Goal: Task Accomplishment & Management: Manage account settings

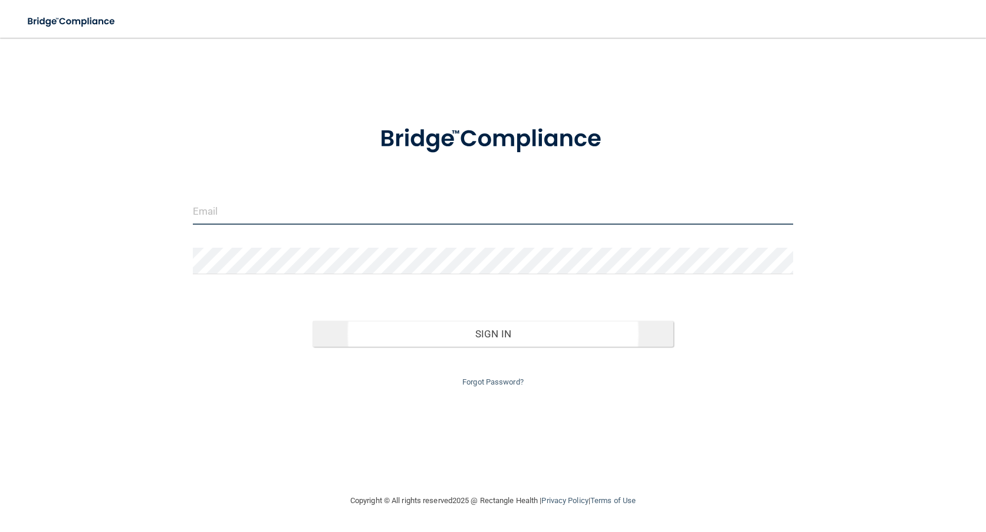
type input "[EMAIL_ADDRESS][DOMAIN_NAME]"
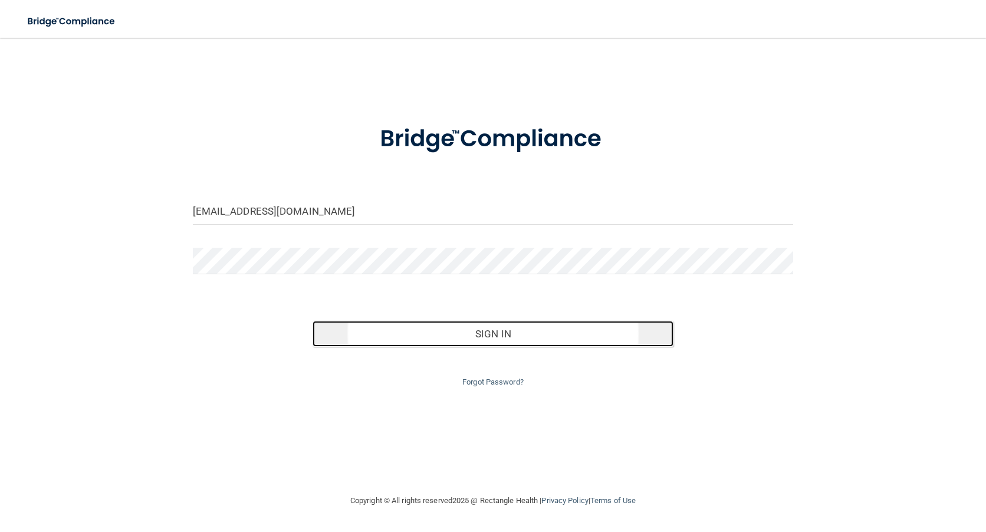
click at [496, 334] on button "Sign In" at bounding box center [492, 334] width 360 height 26
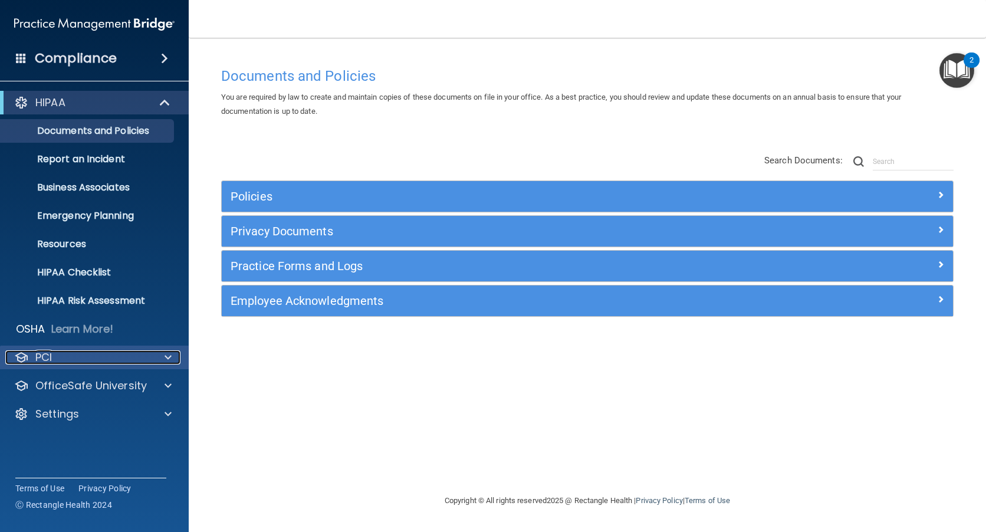
click at [163, 352] on div at bounding box center [166, 357] width 29 height 14
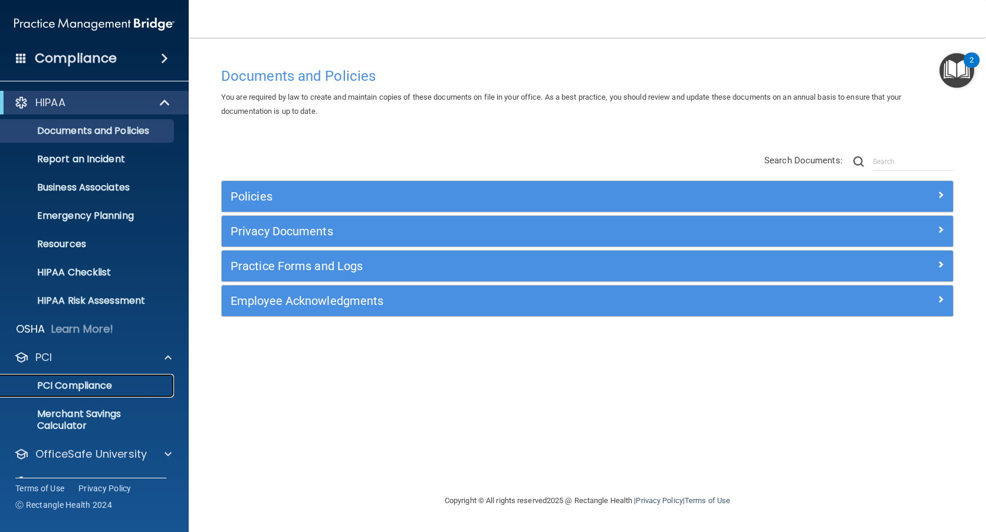
click at [106, 380] on p "PCI Compliance" at bounding box center [88, 386] width 161 height 12
click at [78, 420] on p "Merchant Savings Calculator" at bounding box center [88, 420] width 161 height 24
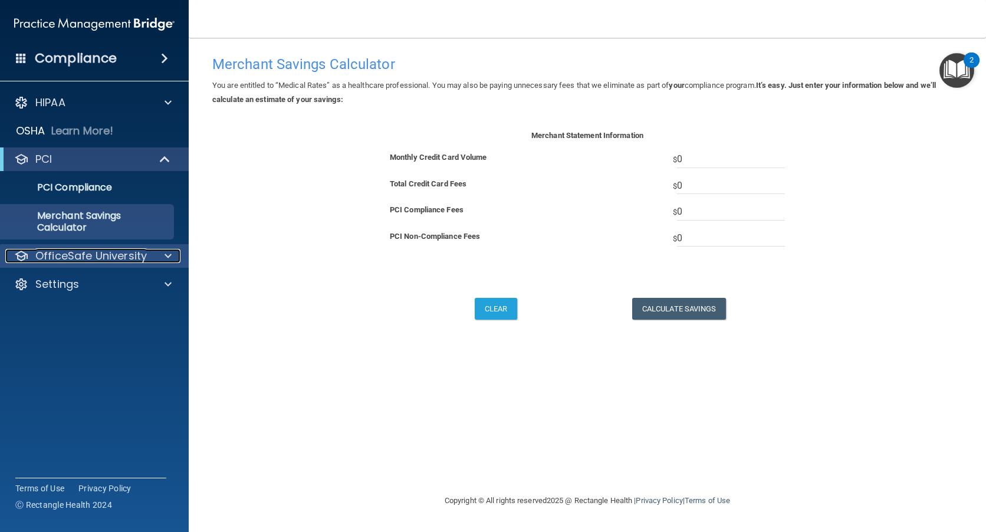
click at [159, 254] on div at bounding box center [166, 256] width 29 height 14
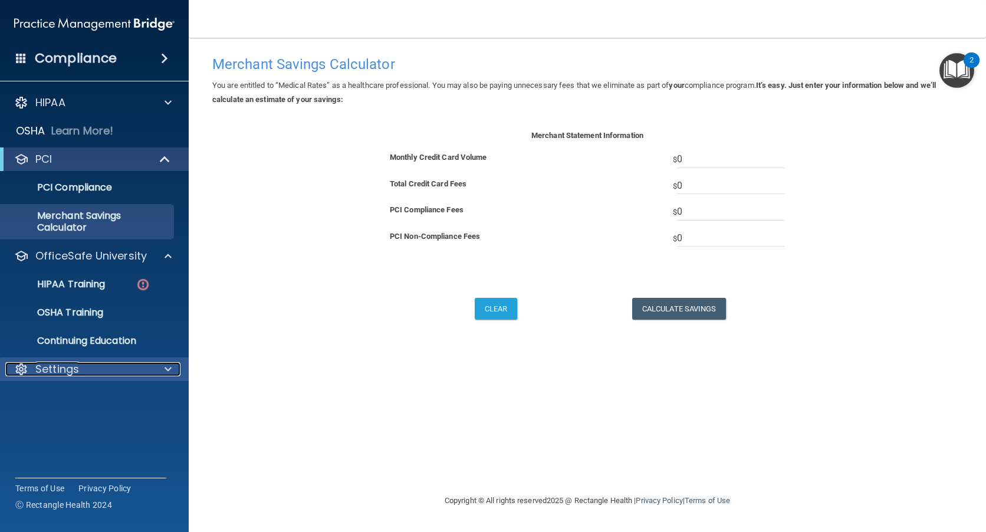
click at [65, 370] on p "Settings" at bounding box center [57, 369] width 44 height 14
click at [73, 395] on p "My Account" at bounding box center [88, 397] width 161 height 12
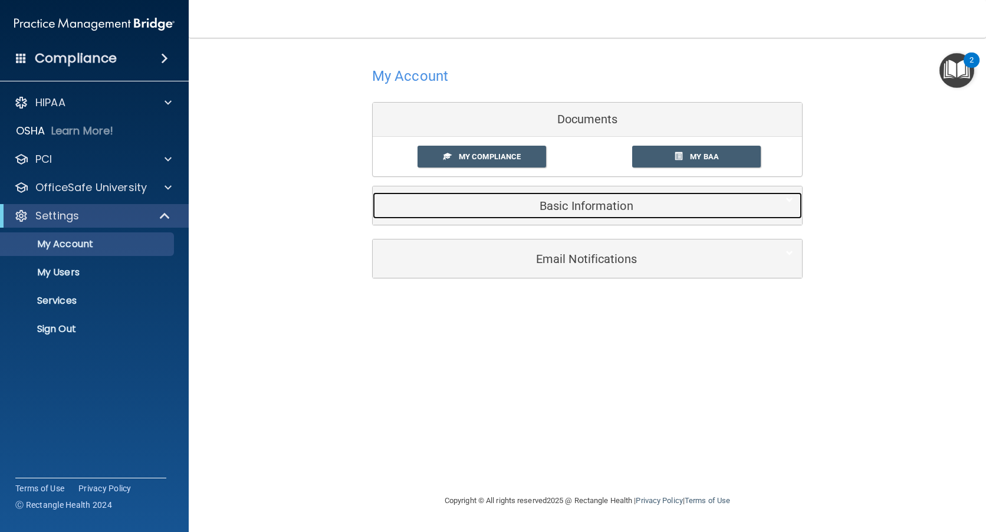
click at [574, 208] on h5 "Basic Information" at bounding box center [569, 205] width 376 height 13
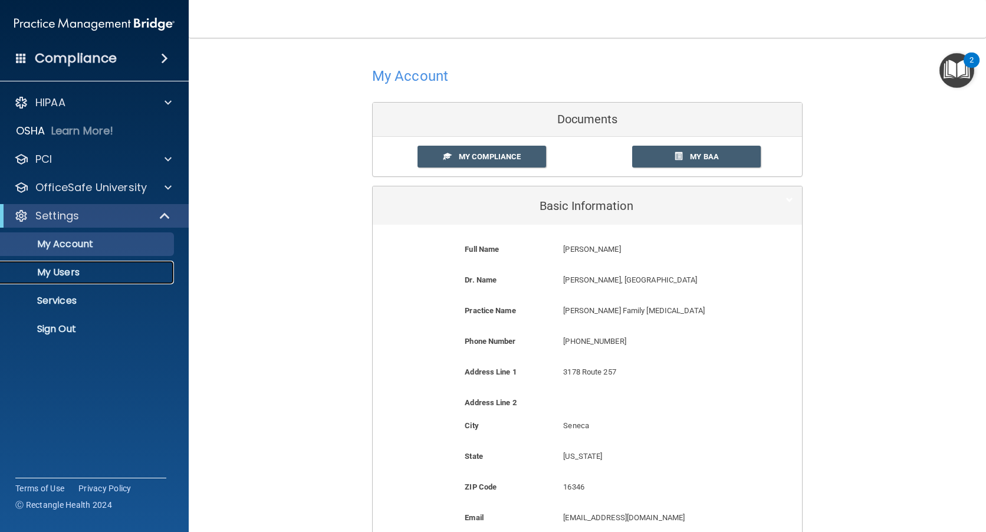
click at [53, 268] on p "My Users" at bounding box center [88, 272] width 161 height 12
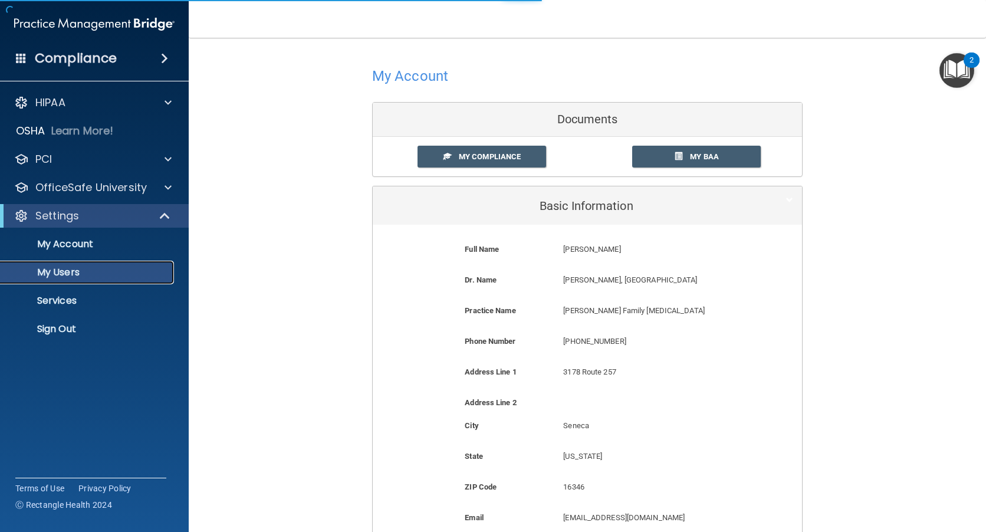
select select "20"
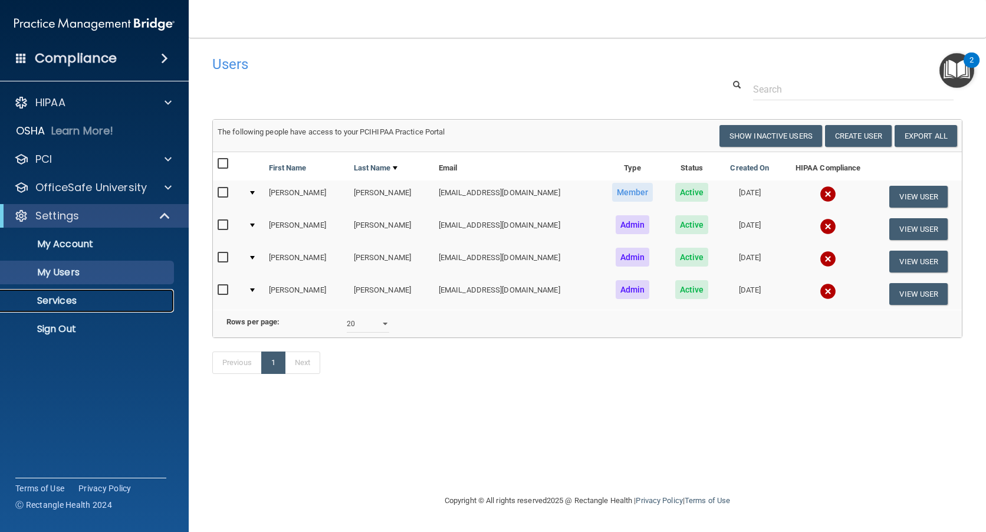
click at [71, 298] on p "Services" at bounding box center [88, 301] width 161 height 12
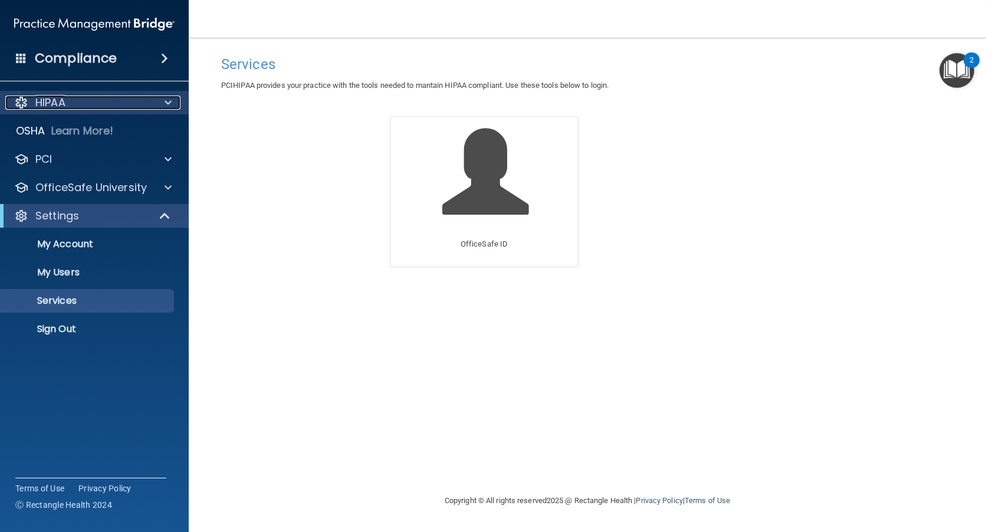
click at [57, 104] on p "HIPAA" at bounding box center [50, 103] width 30 height 14
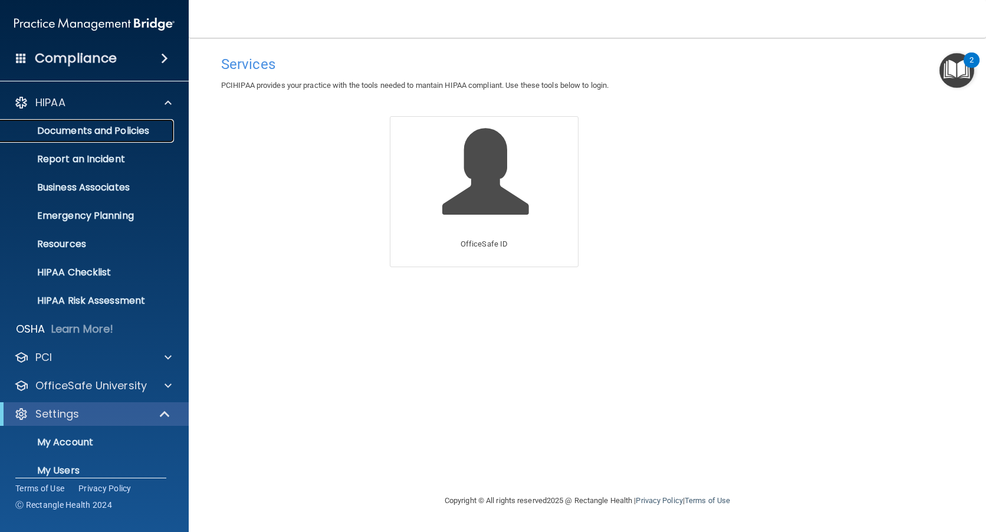
click at [96, 126] on p "Documents and Policies" at bounding box center [88, 131] width 161 height 12
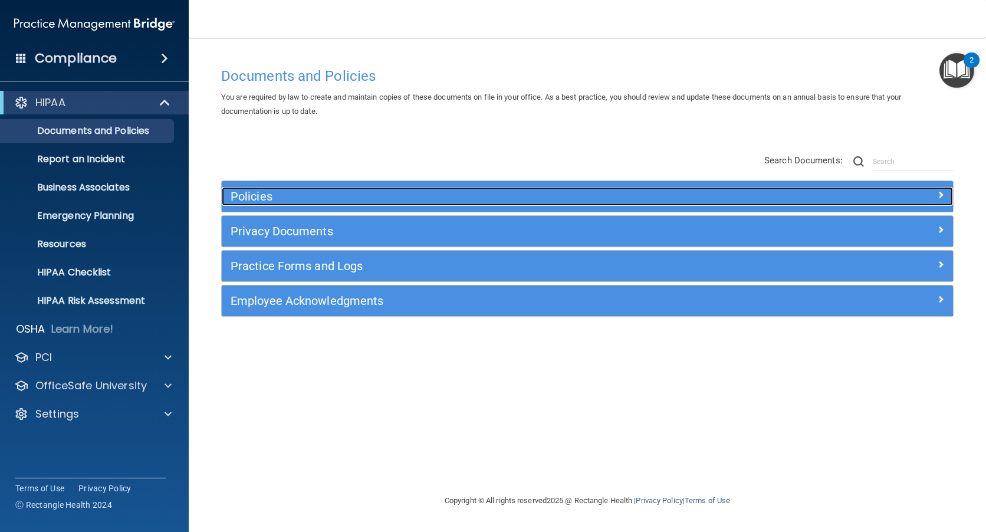
click at [939, 193] on span at bounding box center [940, 194] width 7 height 14
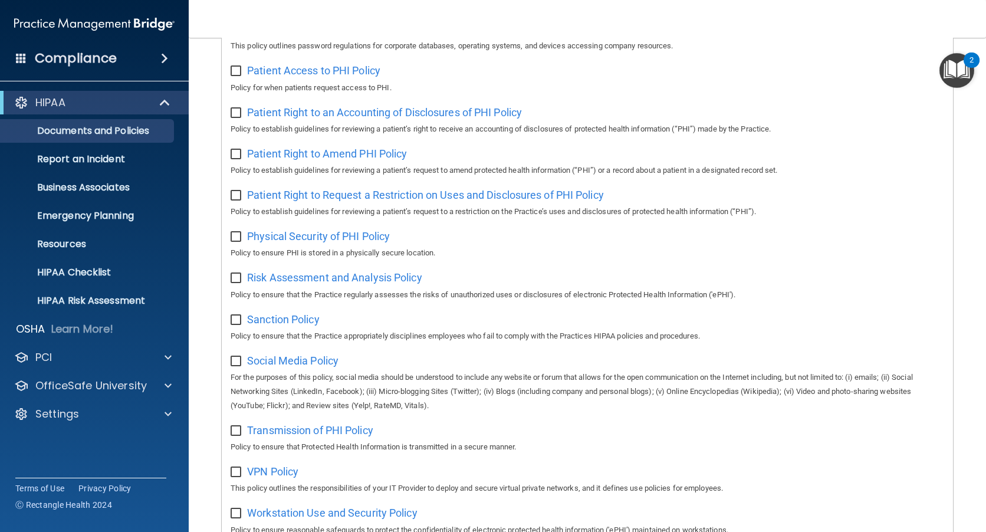
scroll to position [766, 0]
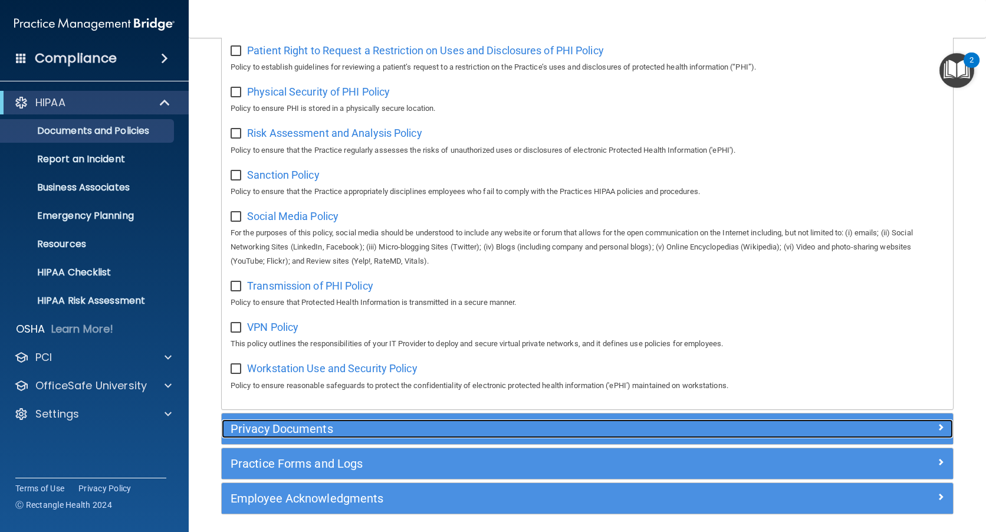
click at [935, 433] on div at bounding box center [861, 426] width 183 height 14
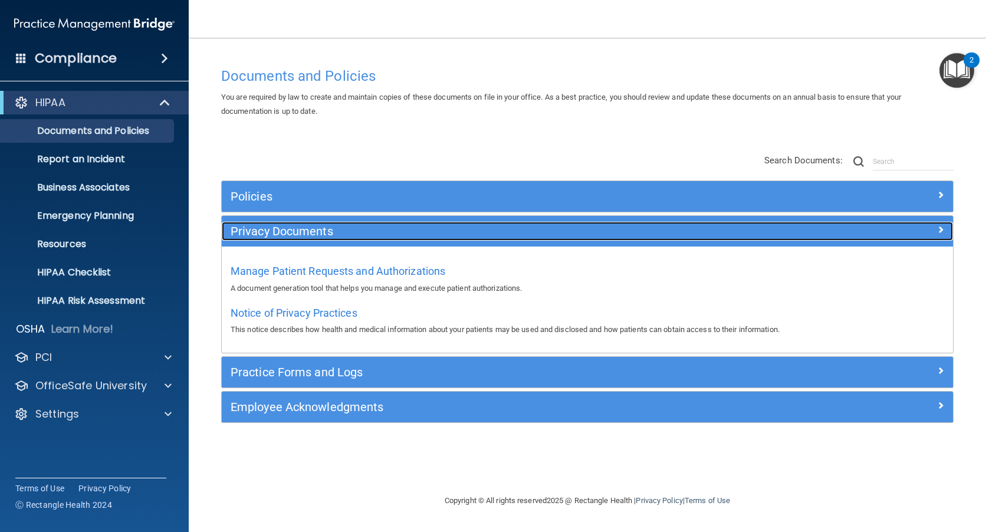
scroll to position [0, 0]
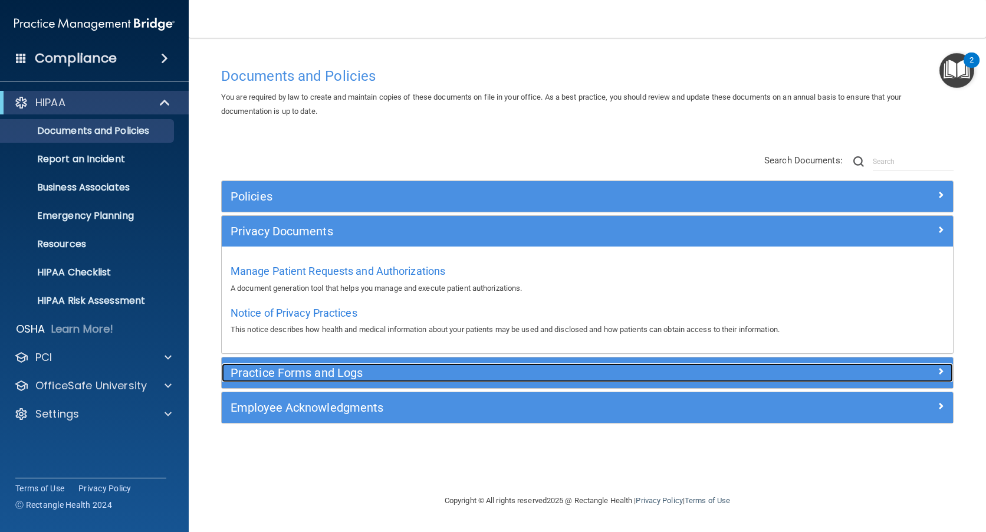
click at [942, 370] on span at bounding box center [940, 371] width 7 height 14
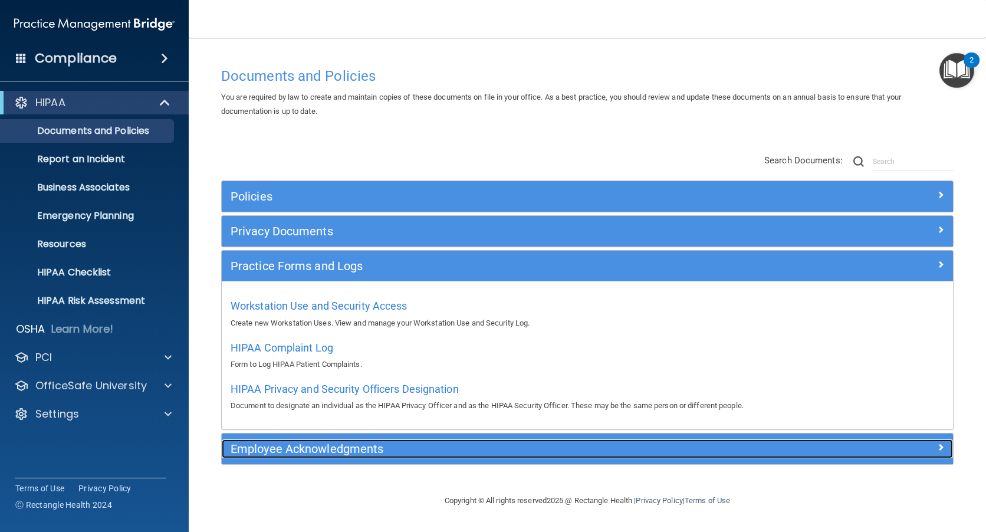
click at [940, 443] on span at bounding box center [940, 447] width 7 height 14
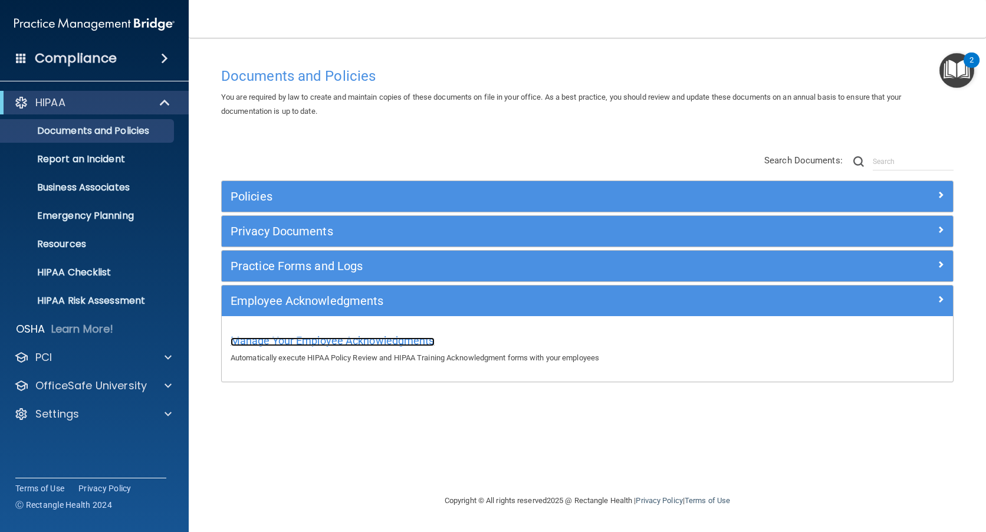
click at [352, 338] on span "Manage Your Employee Acknowledgments" at bounding box center [333, 340] width 204 height 12
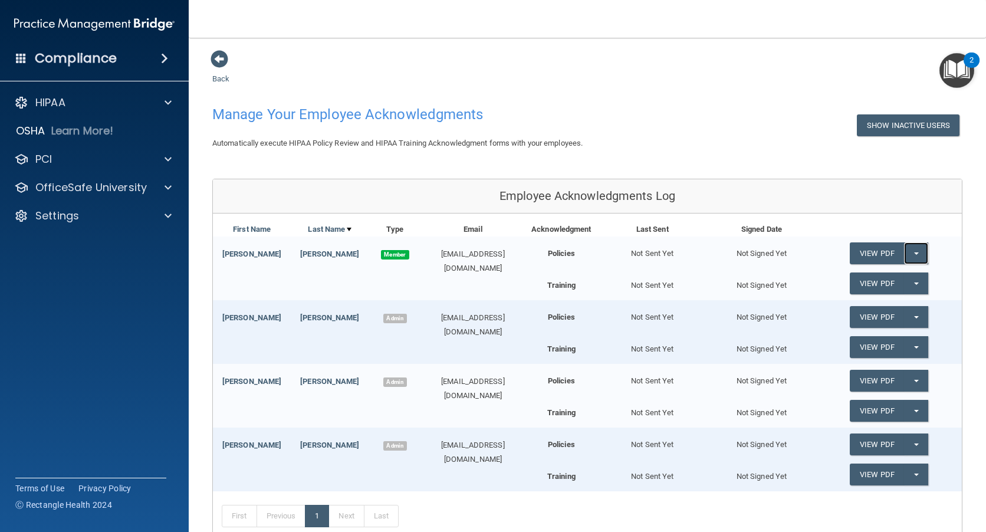
click at [914, 253] on span "button" at bounding box center [916, 253] width 5 height 2
click at [871, 275] on link "Send Acknowledgment" at bounding box center [901, 277] width 102 height 18
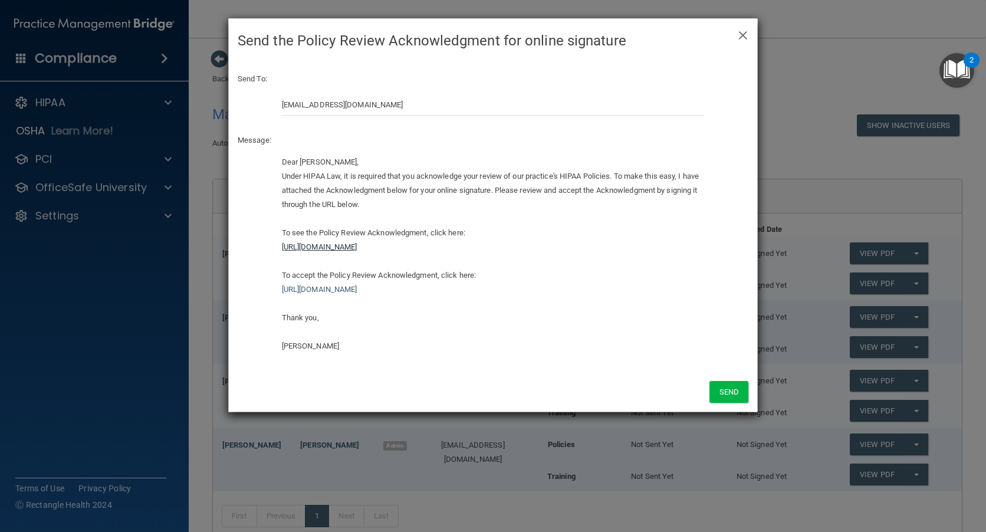
click at [357, 245] on link "[URL][DOMAIN_NAME]" at bounding box center [319, 246] width 75 height 9
click at [341, 245] on link "[URL][DOMAIN_NAME]" at bounding box center [319, 246] width 75 height 9
click at [357, 288] on link "[URL][DOMAIN_NAME]" at bounding box center [319, 289] width 75 height 9
click at [743, 29] on span "×" at bounding box center [743, 34] width 11 height 24
